Goal: Information Seeking & Learning: Learn about a topic

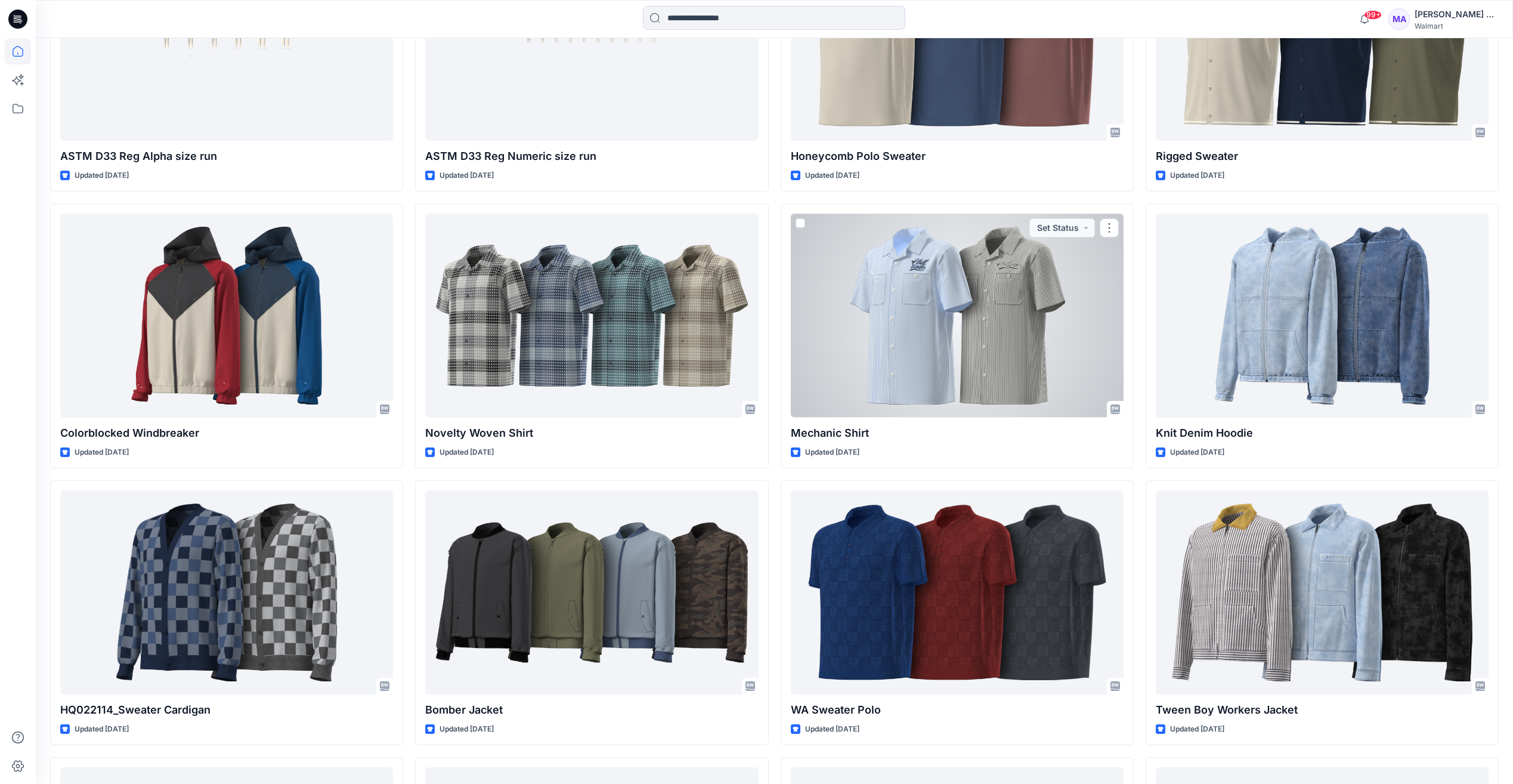
scroll to position [12769, 0]
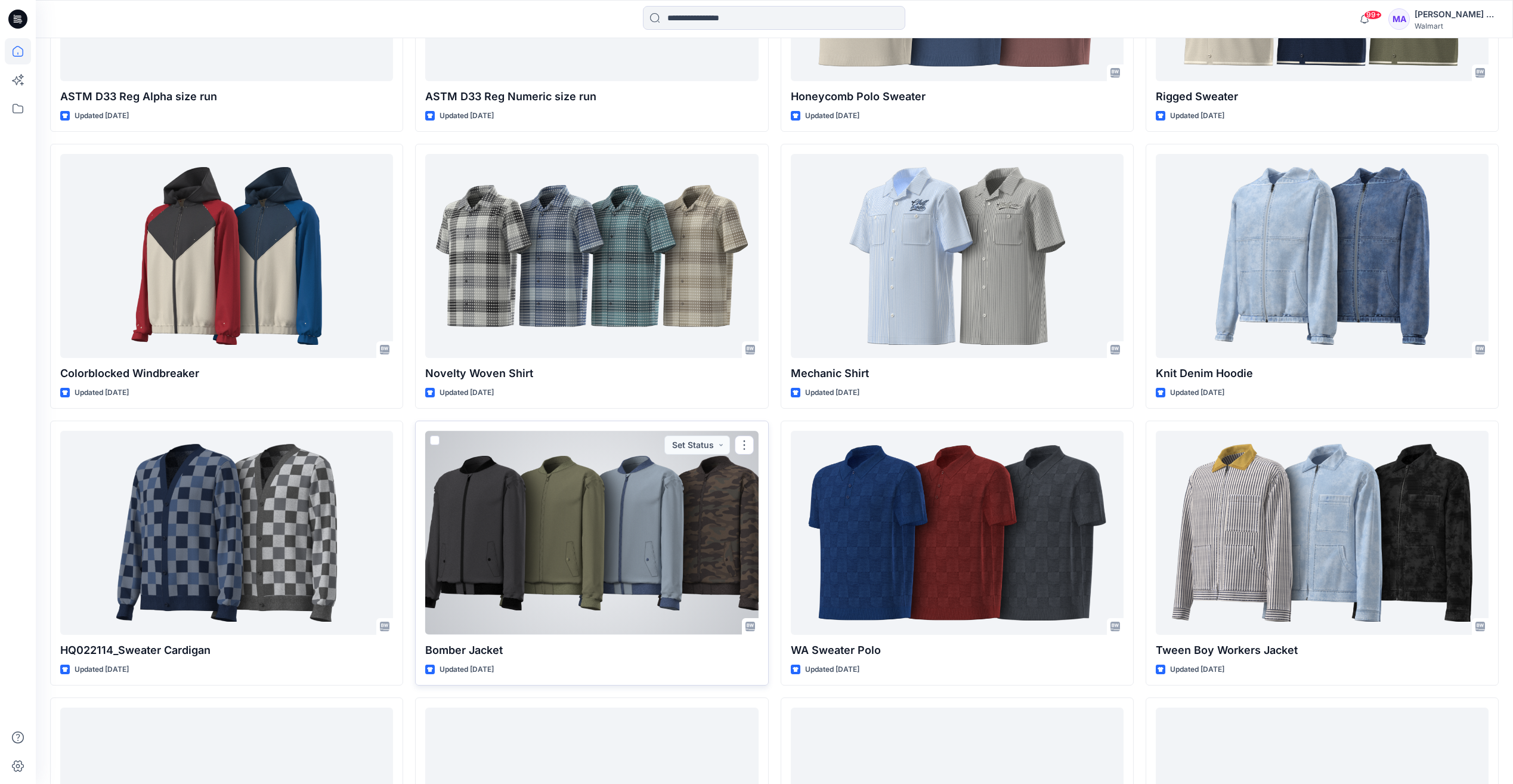
click at [595, 510] on div at bounding box center [591, 532] width 333 height 203
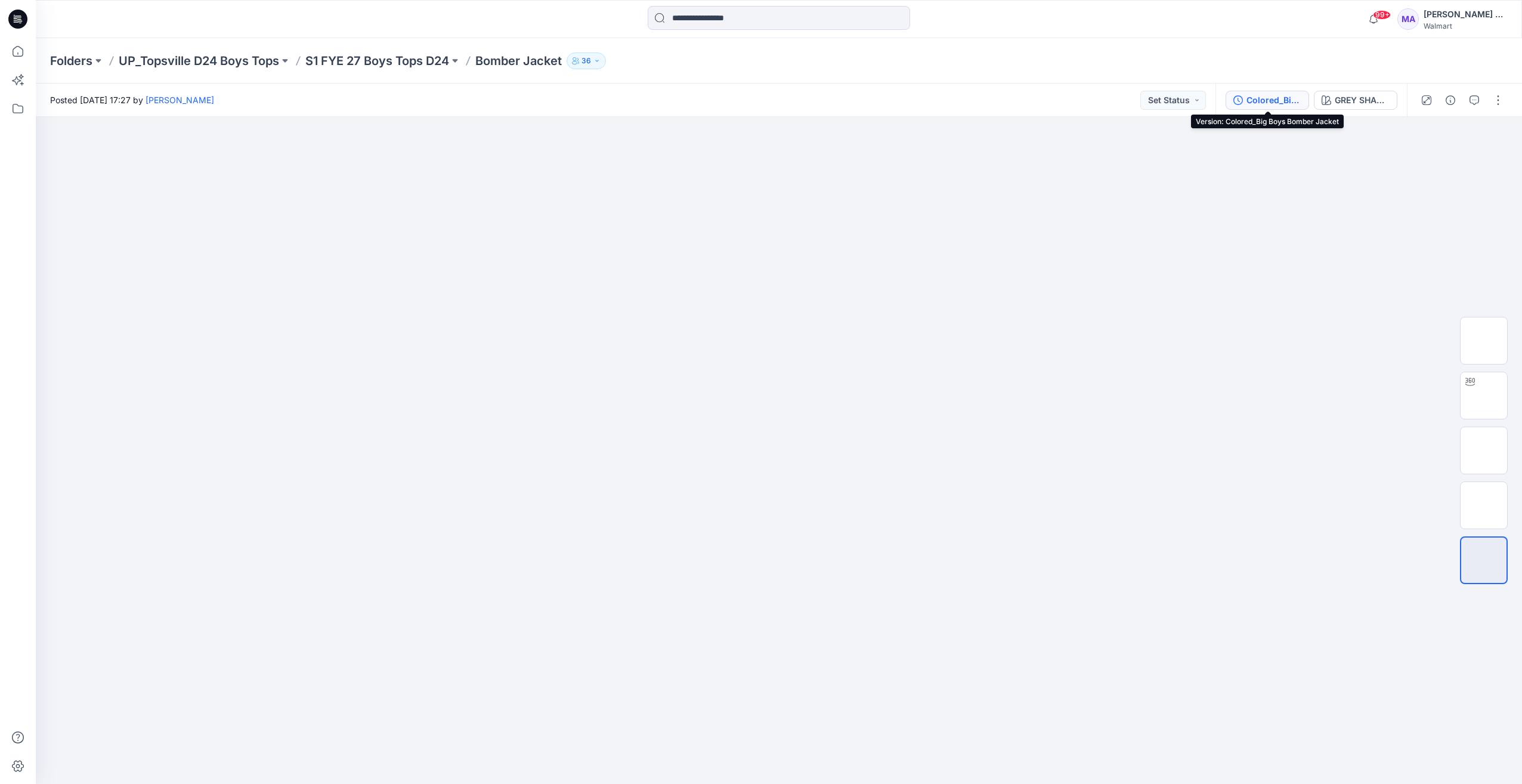
click at [1270, 102] on div "Colored_Big Boys Bomber Jacket" at bounding box center [1274, 100] width 55 height 13
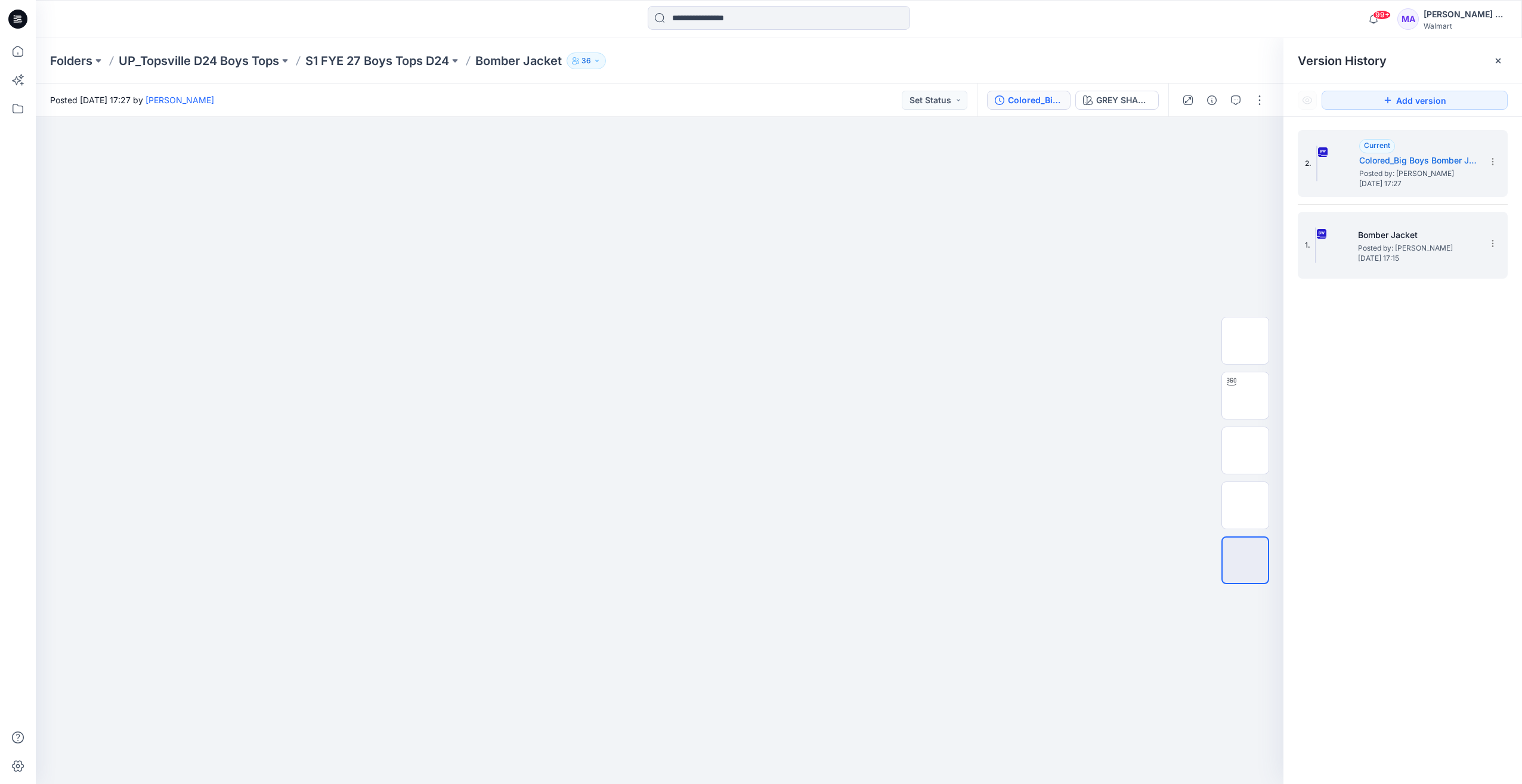
click at [1393, 256] on span "[DATE] 17:15" at bounding box center [1418, 257] width 120 height 8
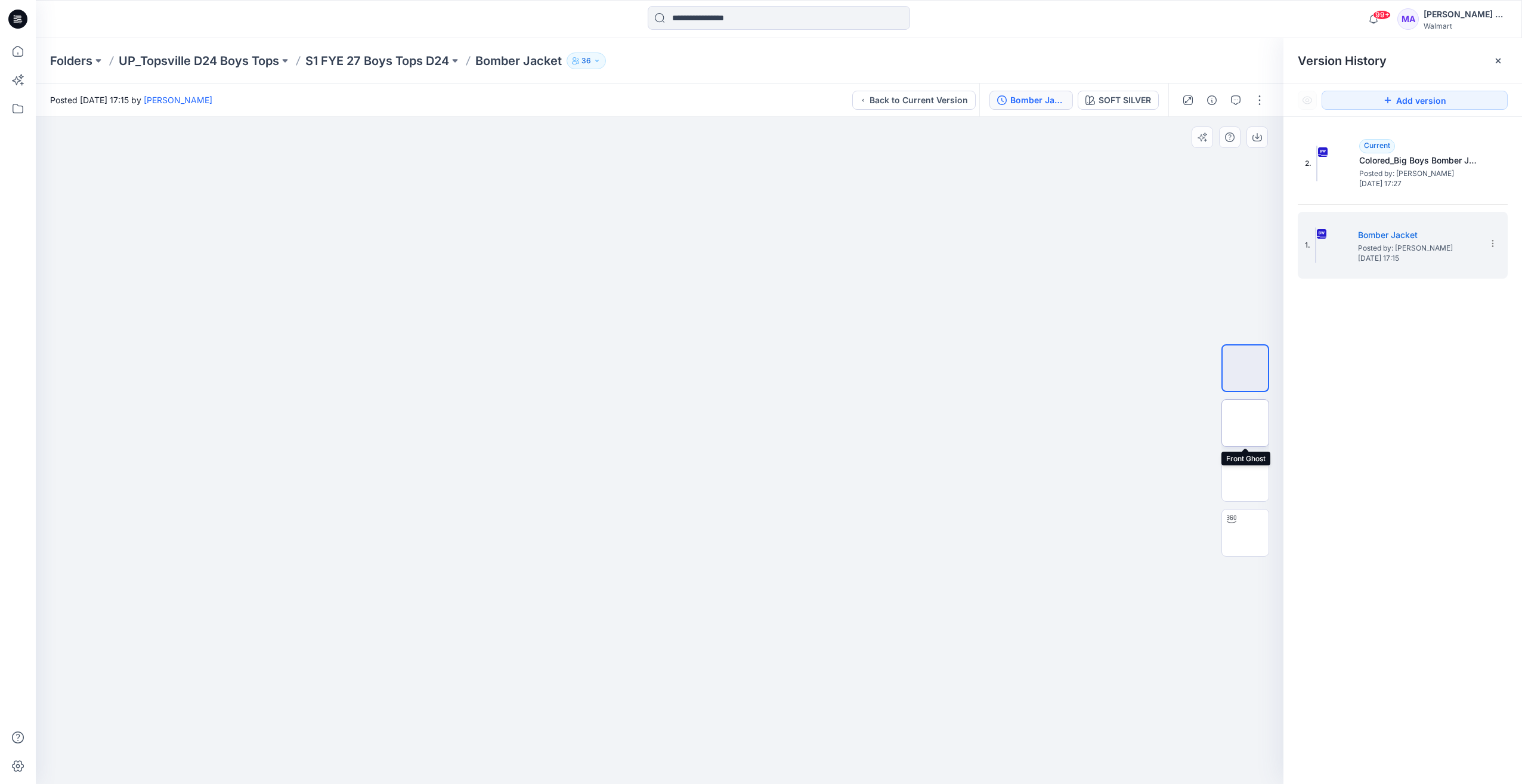
click at [1246, 422] on img at bounding box center [1246, 422] width 0 height 0
click at [1246, 478] on img at bounding box center [1246, 478] width 0 height 0
click at [1246, 533] on img at bounding box center [1246, 533] width 0 height 0
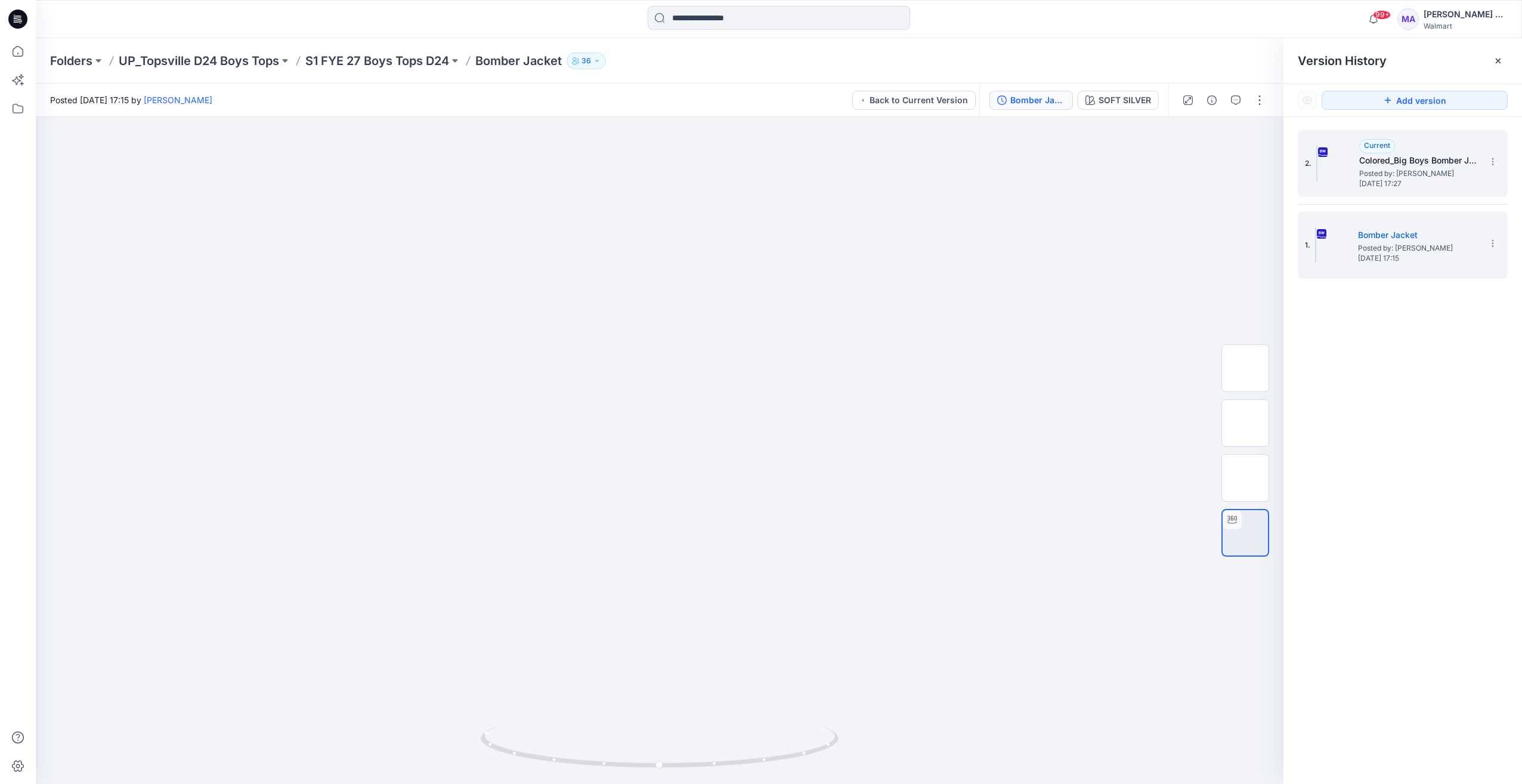
click at [1396, 169] on span "Posted by: [PERSON_NAME]" at bounding box center [1419, 173] width 120 height 12
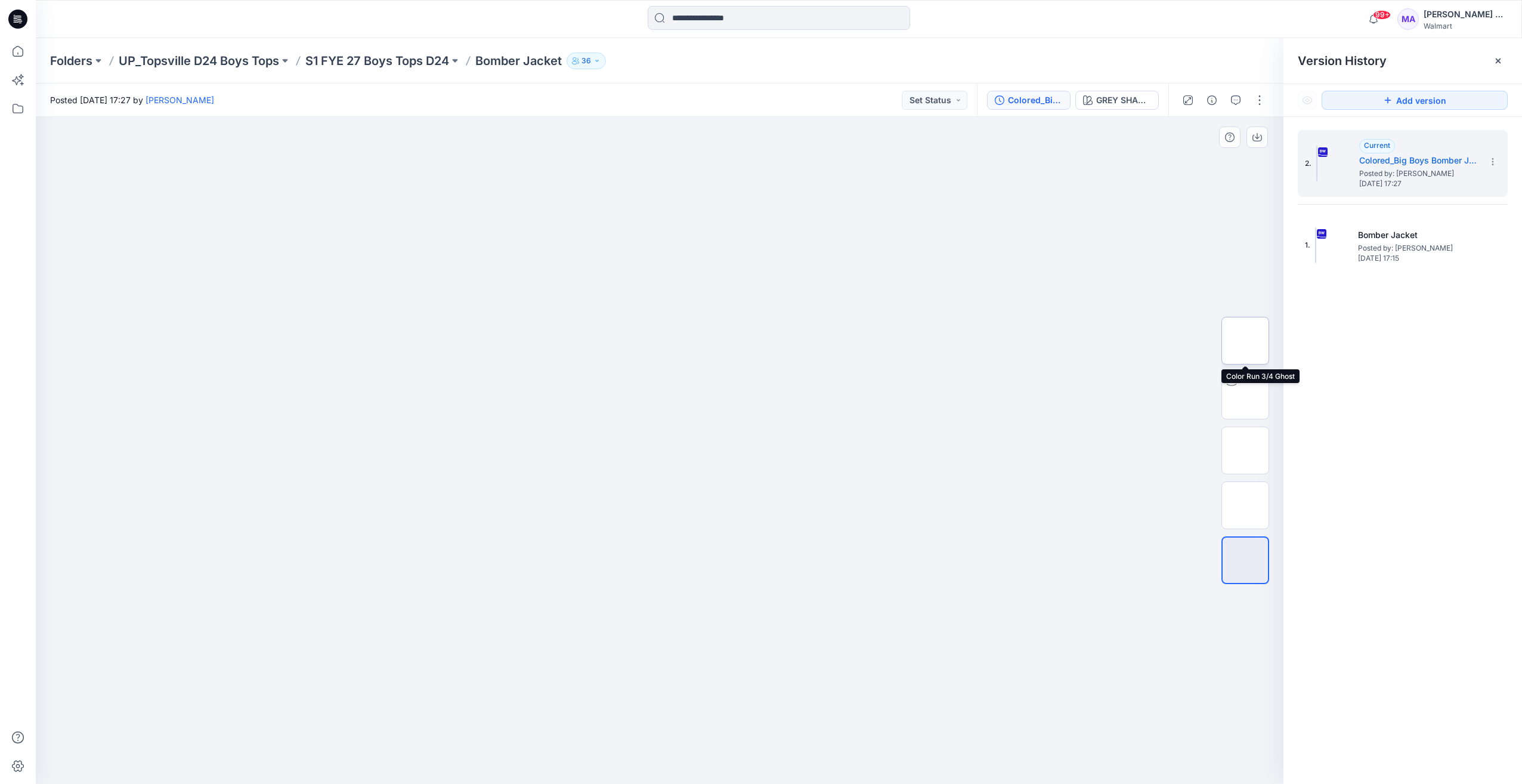
click at [1246, 341] on img at bounding box center [1246, 341] width 0 height 0
click at [1246, 395] on img at bounding box center [1246, 395] width 0 height 0
click at [1246, 450] on img at bounding box center [1246, 450] width 0 height 0
click at [1246, 505] on img at bounding box center [1246, 505] width 0 height 0
click at [1246, 560] on img at bounding box center [1246, 560] width 0 height 0
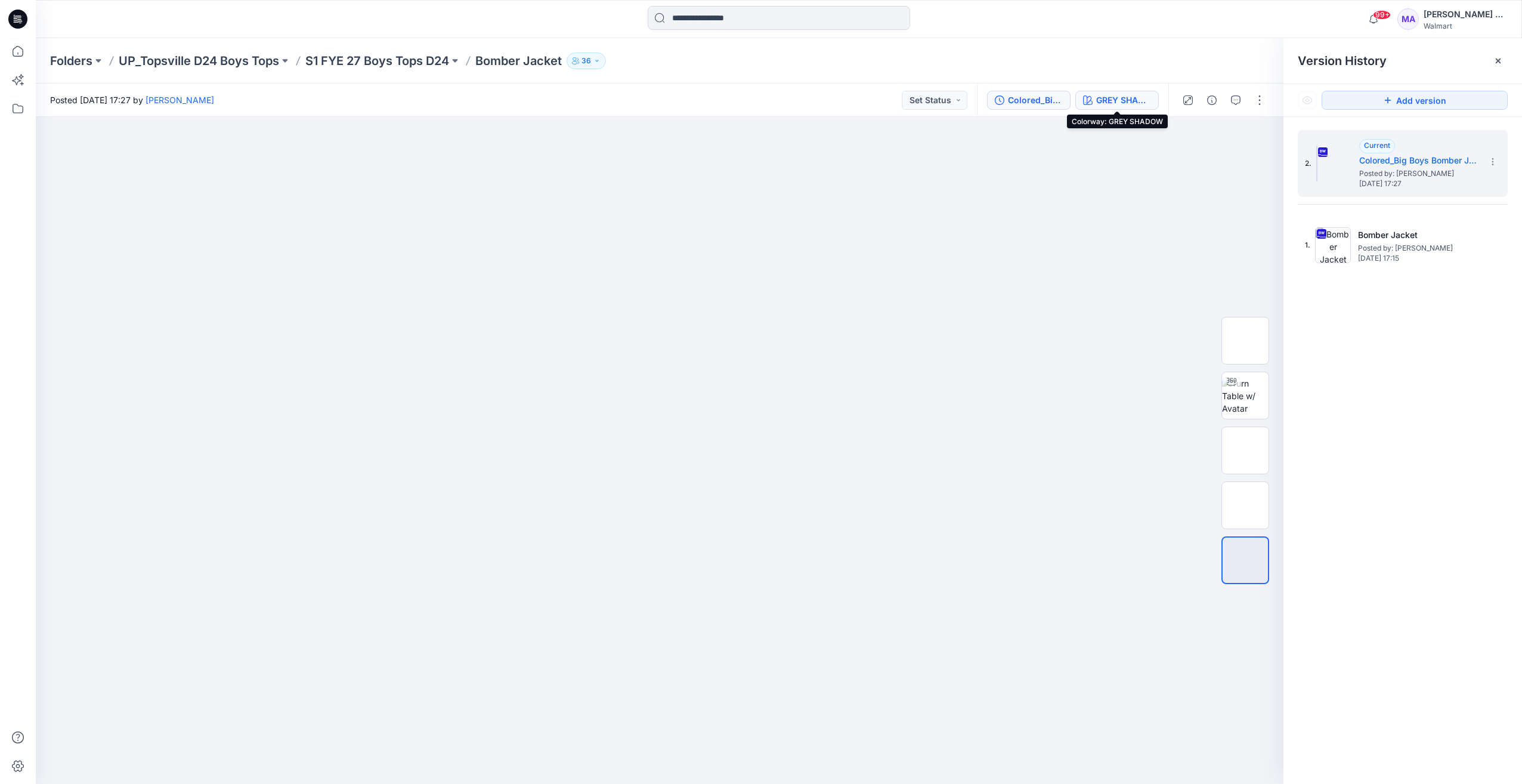
click at [1142, 101] on div "GREY SHADOW" at bounding box center [1123, 100] width 55 height 13
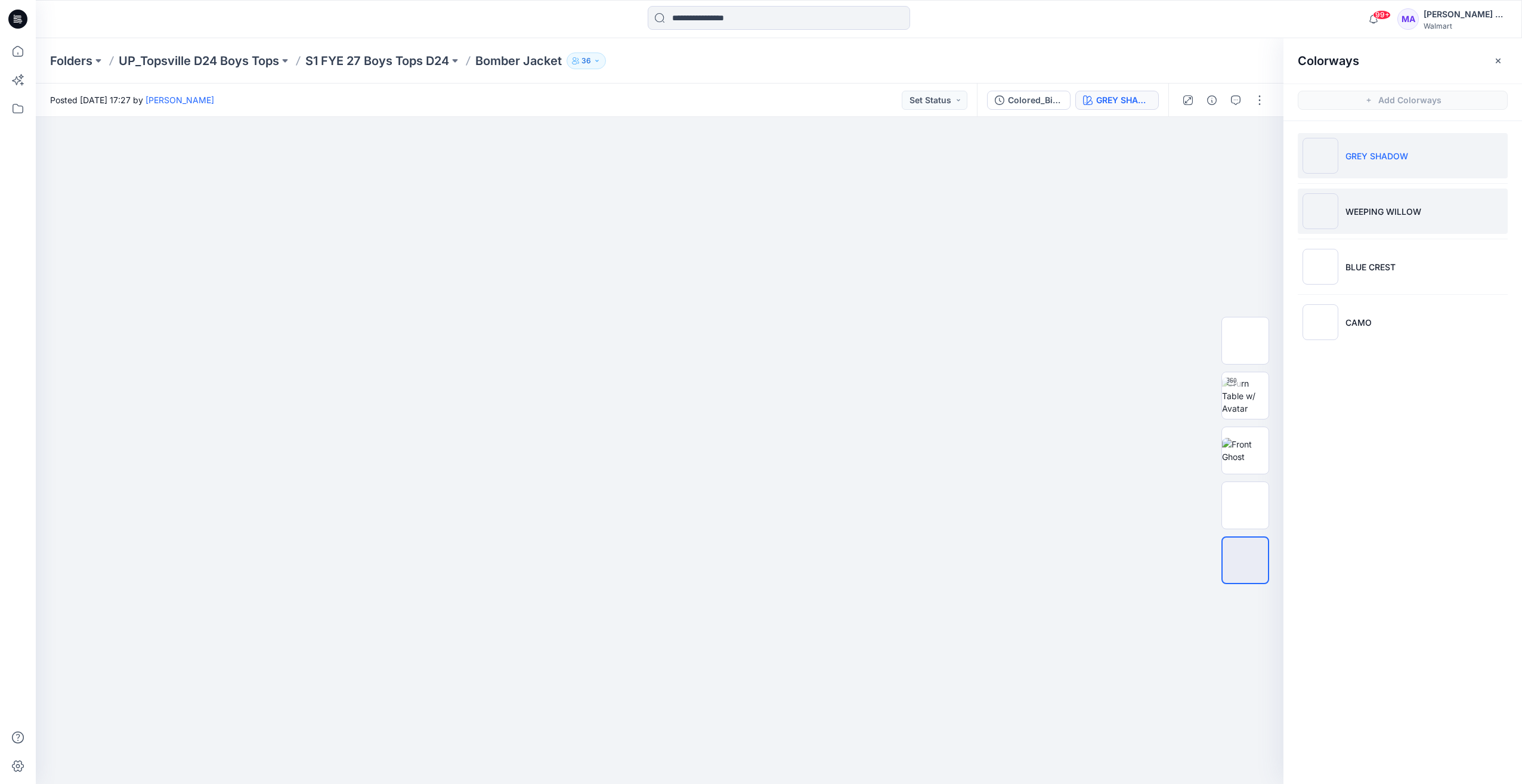
click at [1385, 212] on p "WEEPING WILLOW" at bounding box center [1383, 211] width 76 height 13
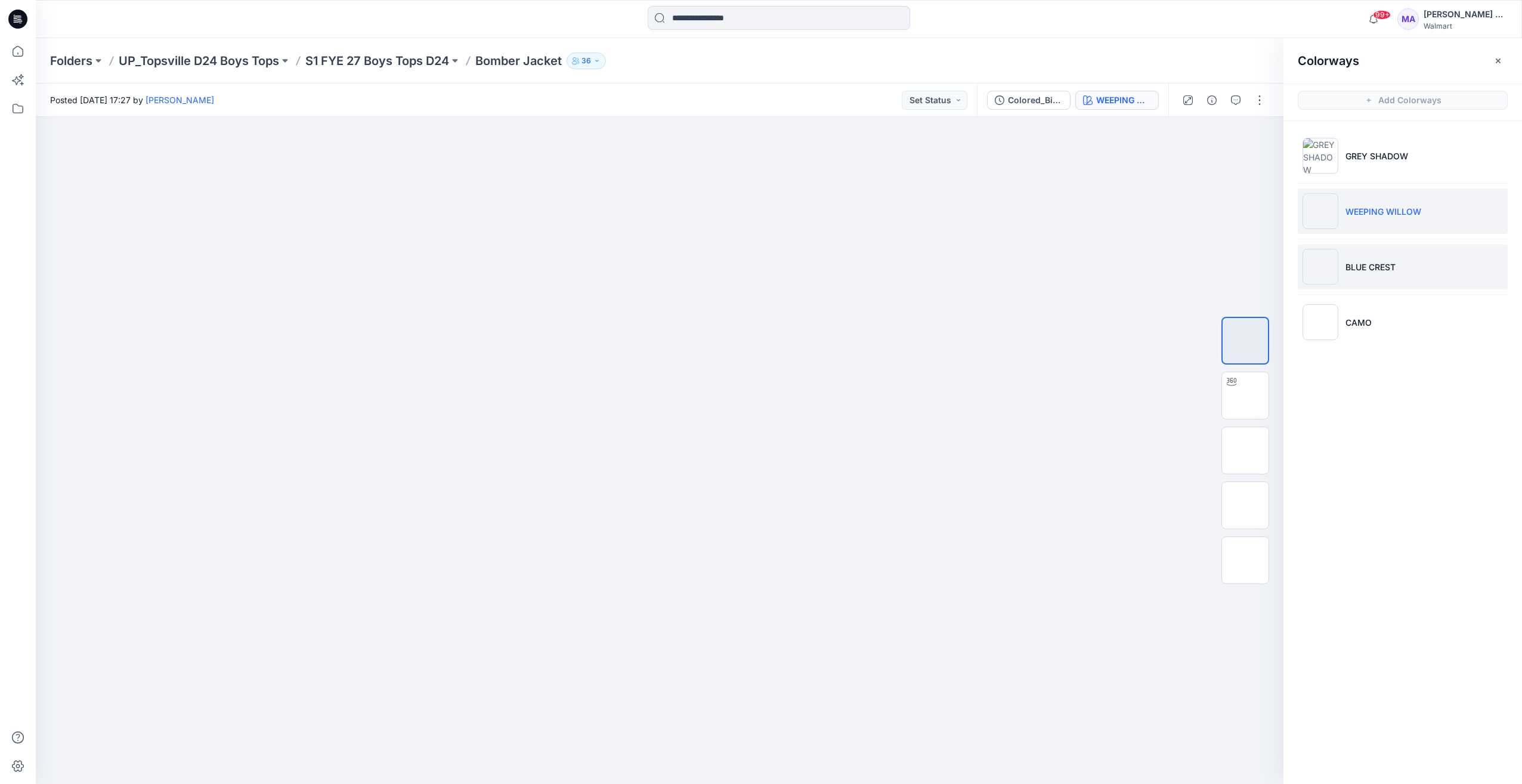
click at [1376, 266] on p "BLUE CREST" at bounding box center [1370, 267] width 50 height 13
click at [1359, 327] on p "CAMO" at bounding box center [1358, 323] width 26 height 13
